Goal: Task Accomplishment & Management: Manage account settings

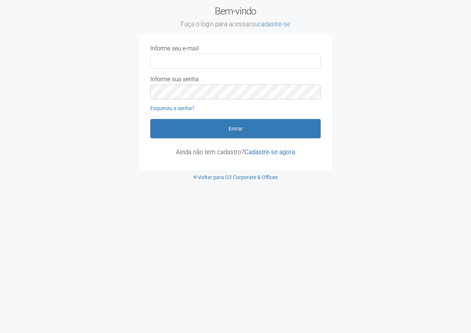
click at [182, 62] on input "Informe seu e-mail" at bounding box center [235, 61] width 170 height 15
type input "**********"
click at [150, 119] on button "Entrar" at bounding box center [235, 128] width 170 height 19
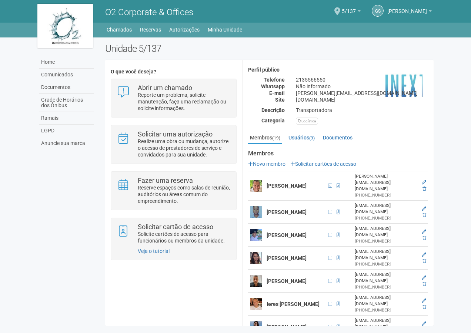
scroll to position [89, 0]
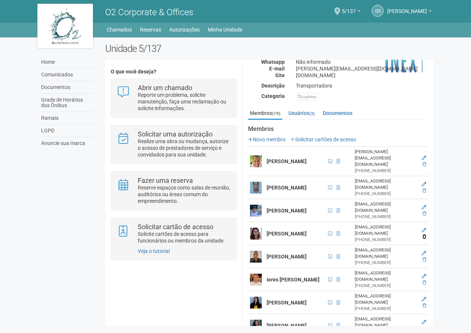
drag, startPoint x: 424, startPoint y: 222, endPoint x: 270, endPoint y: 34, distance: 242.8
click at [424, 234] on icon at bounding box center [425, 236] width 4 height 4
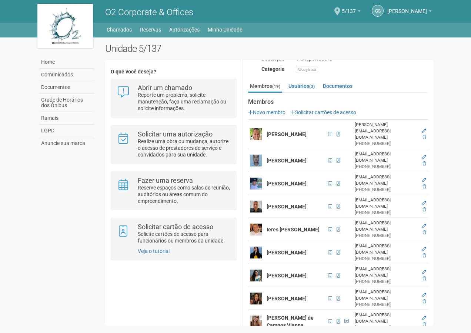
scroll to position [117, 0]
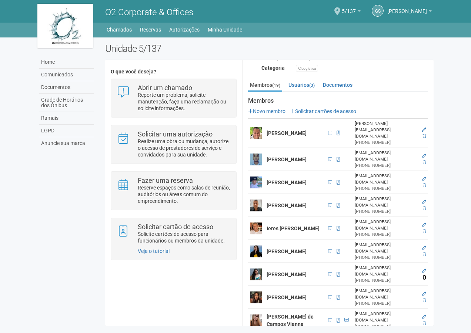
click at [423, 275] on icon at bounding box center [425, 277] width 4 height 4
click at [424, 298] on icon at bounding box center [425, 300] width 4 height 4
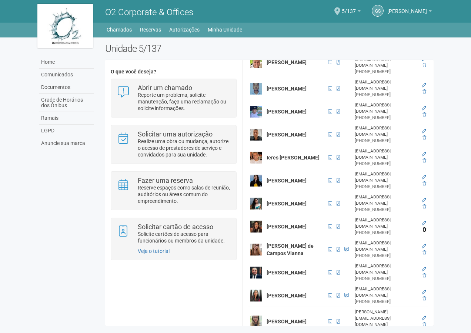
scroll to position [189, 0]
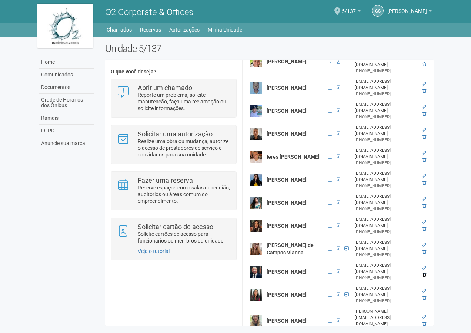
click at [424, 272] on icon at bounding box center [425, 274] width 4 height 4
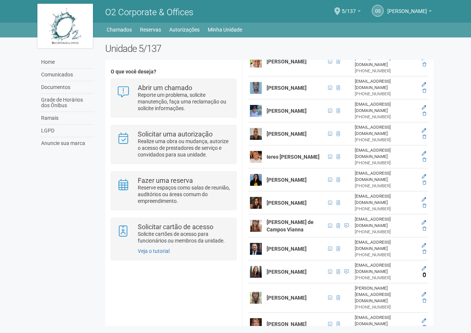
click at [424, 272] on icon at bounding box center [425, 274] width 4 height 4
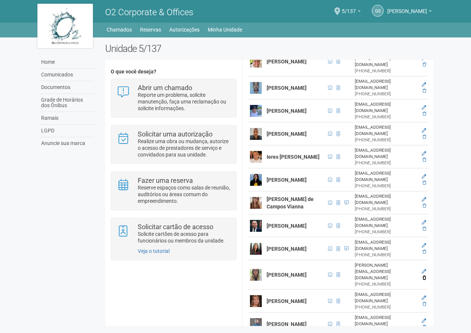
click at [424, 275] on icon at bounding box center [425, 277] width 4 height 4
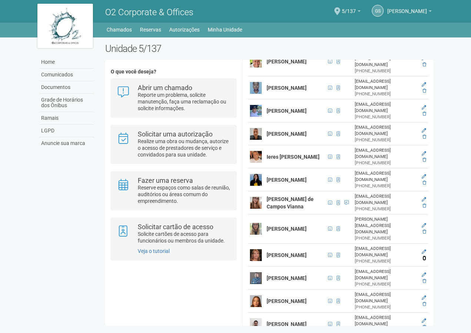
click at [424, 256] on icon at bounding box center [425, 258] width 4 height 4
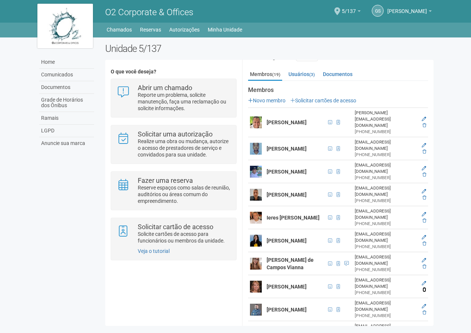
scroll to position [129, 0]
click at [423, 123] on icon at bounding box center [425, 125] width 4 height 4
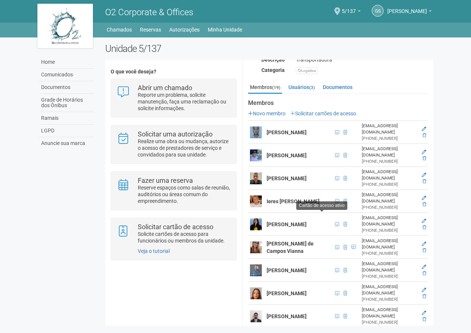
scroll to position [115, 0]
click at [424, 160] on icon at bounding box center [425, 158] width 4 height 4
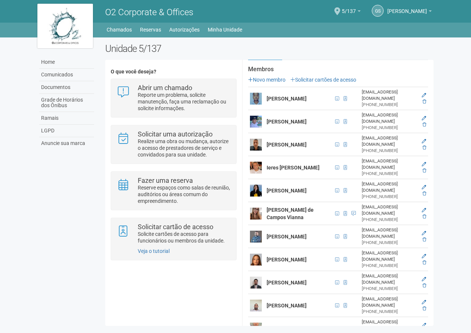
scroll to position [128, 0]
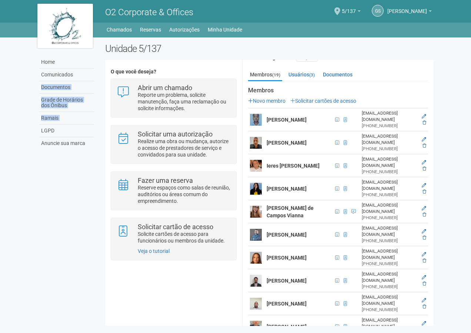
drag, startPoint x: 0, startPoint y: 130, endPoint x: 24, endPoint y: 81, distance: 54.7
click at [24, 81] on body "Aguarde... O2 Corporate & Offices GS GILBERTO STIEBLER FILHO GILBERTO STIEBLER …" at bounding box center [235, 166] width 471 height 333
click at [305, 71] on link "Usuários (3)" at bounding box center [302, 74] width 30 height 11
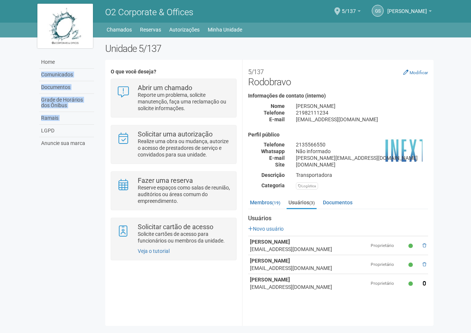
click at [424, 282] on span at bounding box center [425, 283] width 4 height 4
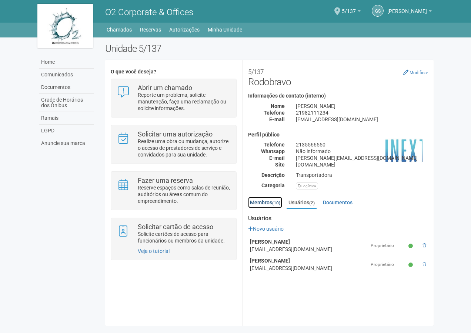
click at [266, 202] on link "Membros (10)" at bounding box center [265, 202] width 34 height 11
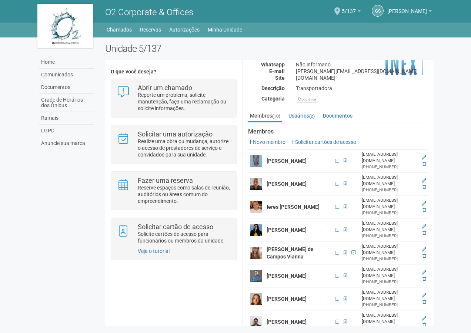
scroll to position [91, 0]
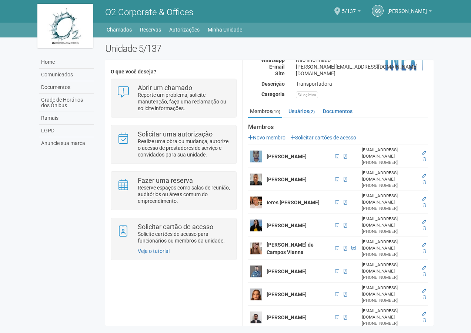
drag, startPoint x: 263, startPoint y: 269, endPoint x: 203, endPoint y: 320, distance: 78.9
click at [203, 320] on div "O que você deseja? Abrir um chamado Reporte um problema, solicite manutenção, f…" at bounding box center [269, 192] width 329 height 255
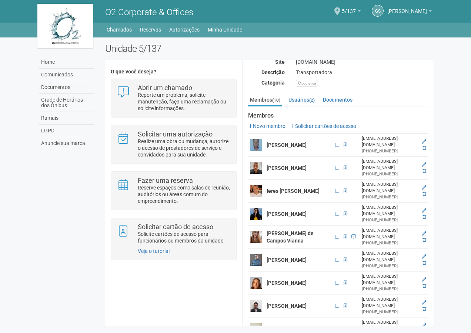
scroll to position [128, 0]
